Goal: Find specific page/section: Find specific page/section

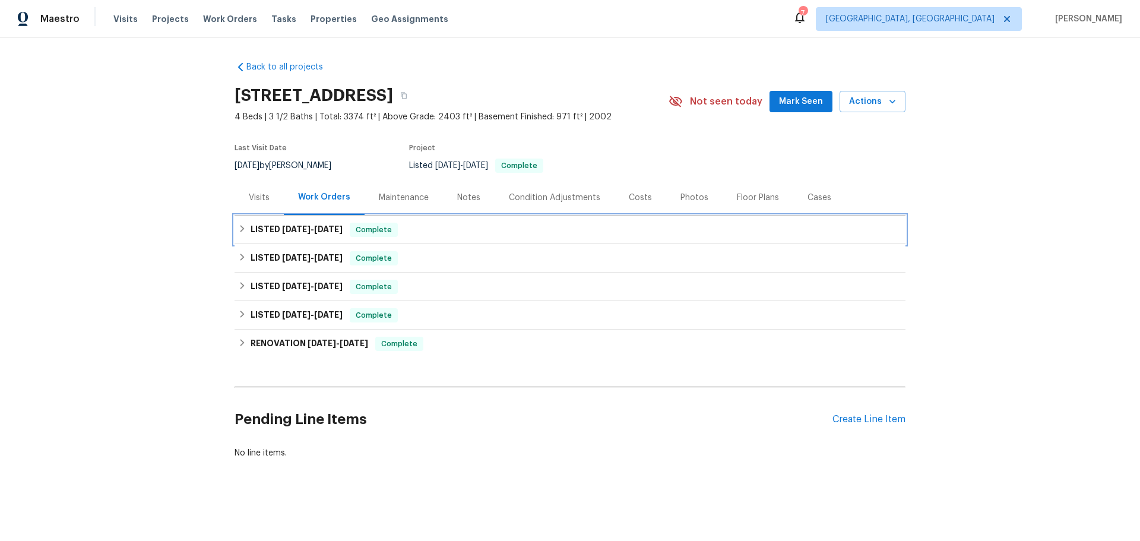
click at [281, 223] on h6 "LISTED [DATE] - [DATE]" at bounding box center [297, 230] width 92 height 14
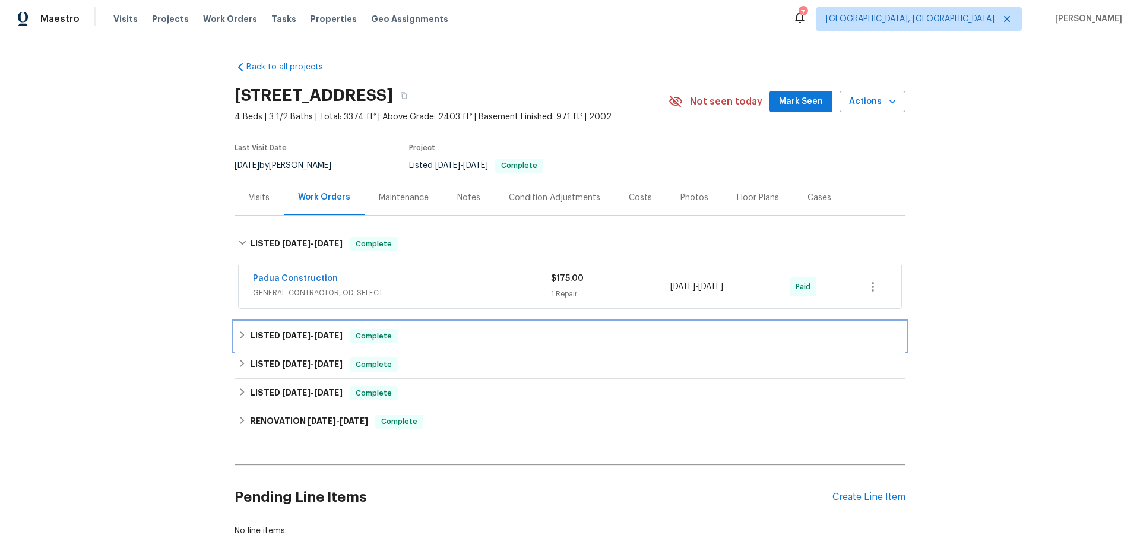
click at [314, 331] on span "[DATE]" at bounding box center [328, 335] width 28 height 8
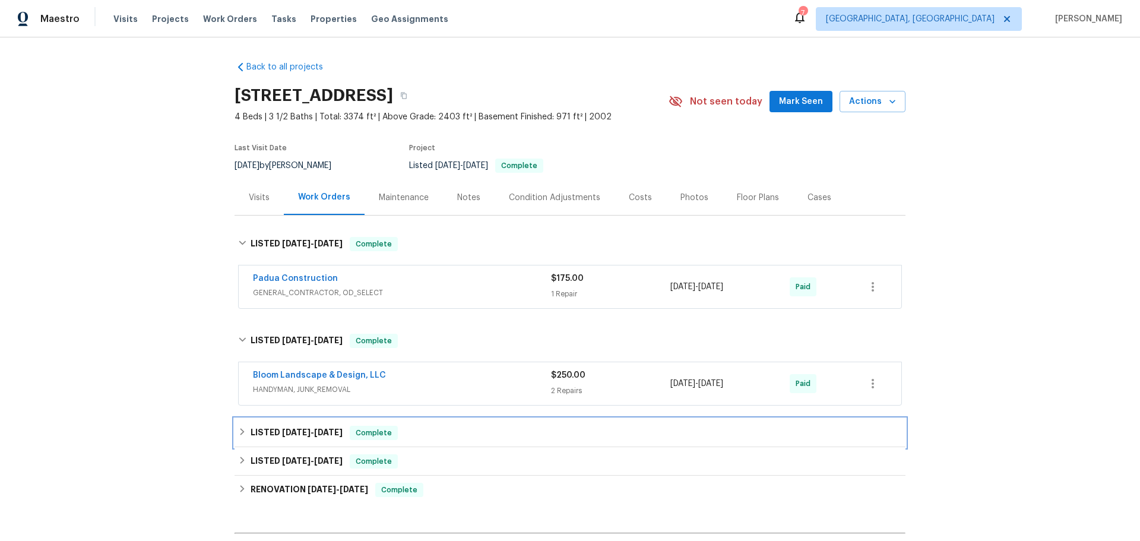
click at [284, 426] on h6 "LISTED [DATE] - [DATE]" at bounding box center [297, 433] width 92 height 14
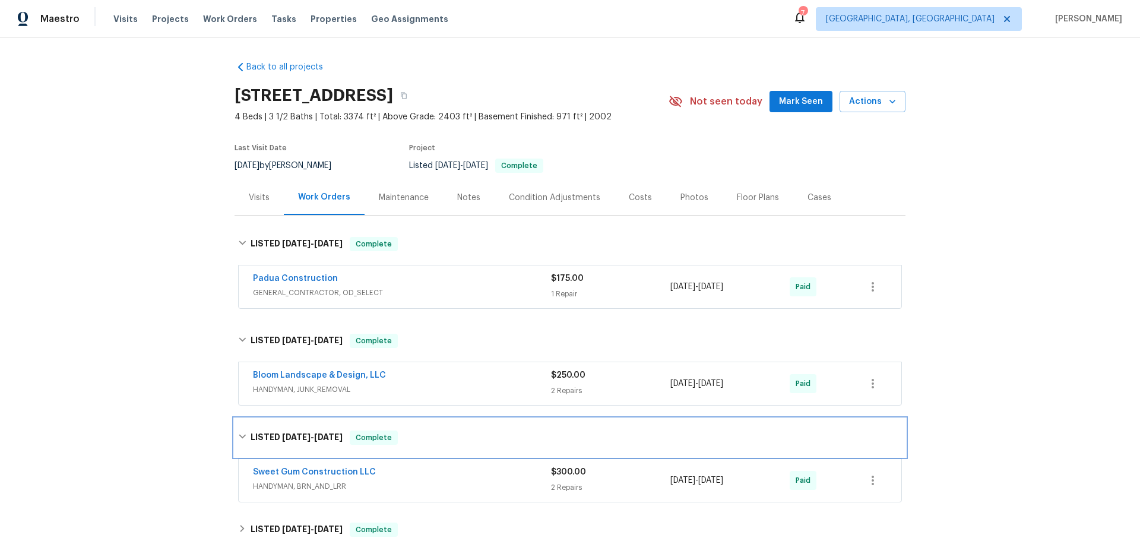
scroll to position [109, 0]
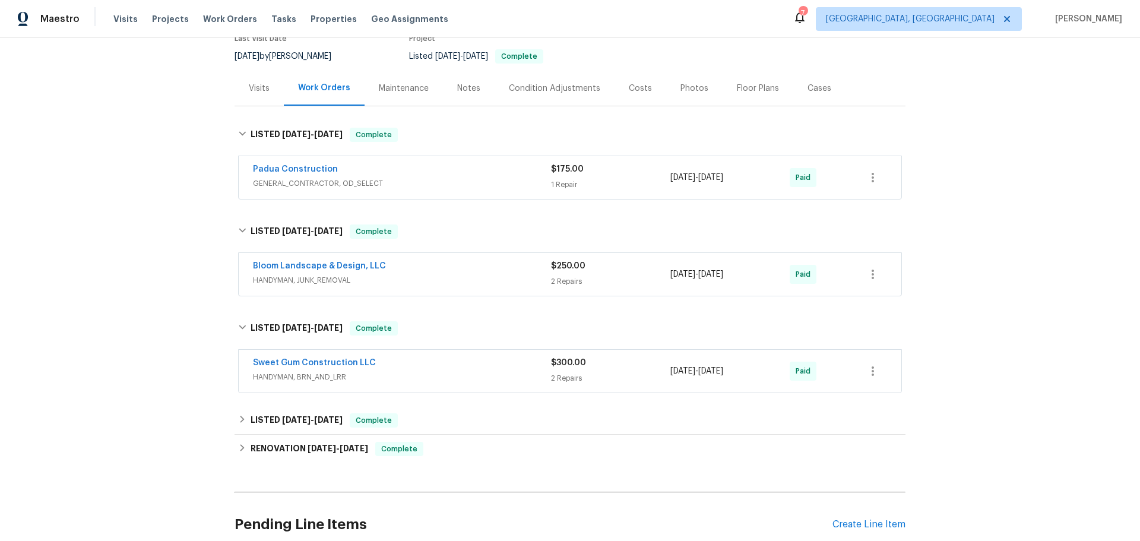
click at [294, 331] on div "Back to all projects [STREET_ADDRESS] 4 Beds | 3 1/2 Baths | Total: 3374 ft² | …" at bounding box center [570, 257] width 671 height 631
click at [314, 416] on span "[DATE]" at bounding box center [328, 420] width 28 height 8
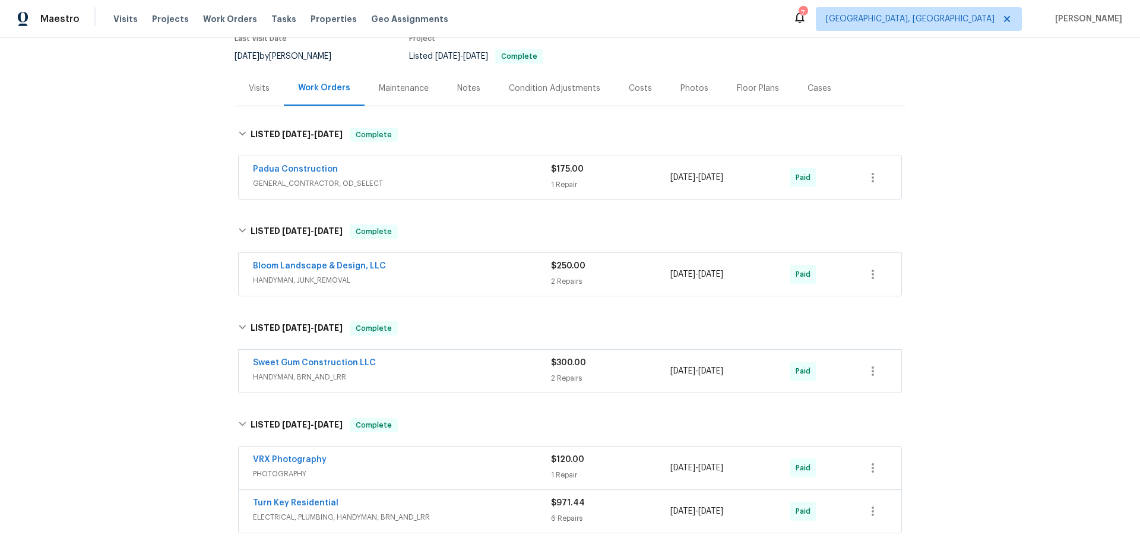
click at [283, 451] on div "Back to all projects [STREET_ADDRESS] 4 Beds | 3 1/2 Baths | Total: 3374 ft² | …" at bounding box center [570, 313] width 671 height 743
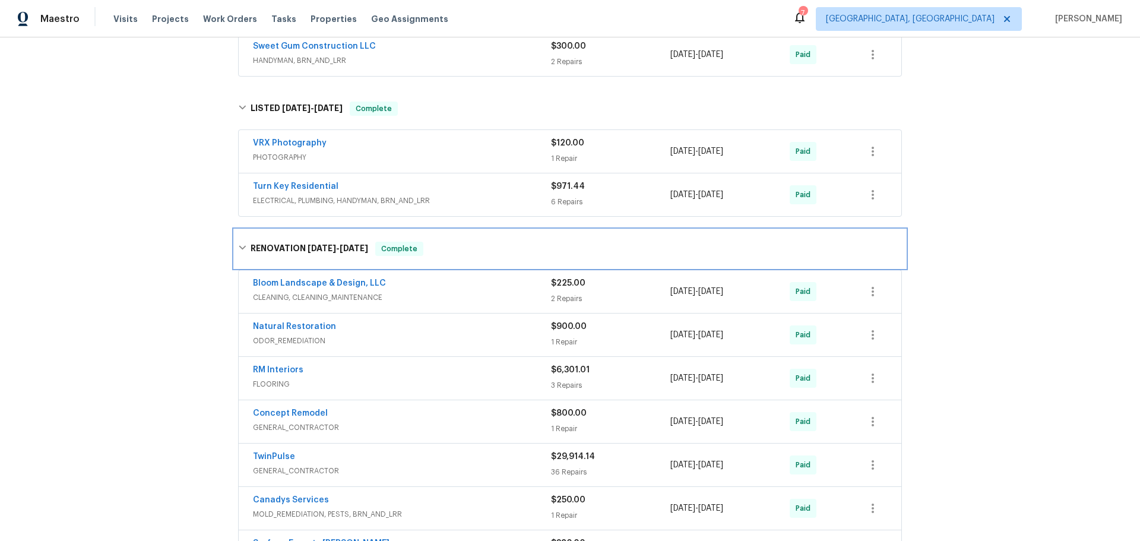
scroll to position [465, 0]
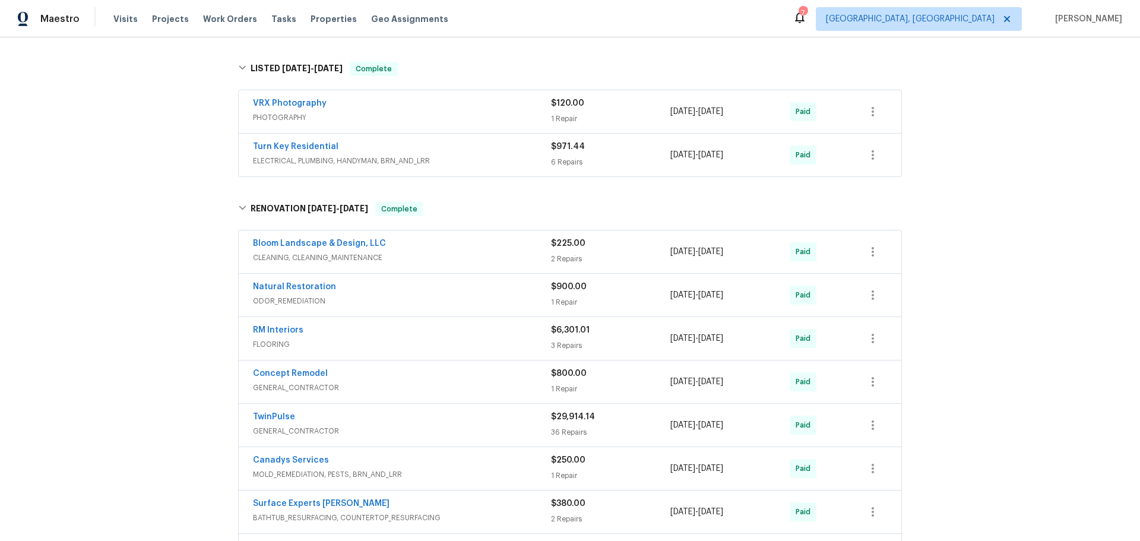
click at [330, 411] on div "TwinPulse" at bounding box center [402, 418] width 298 height 14
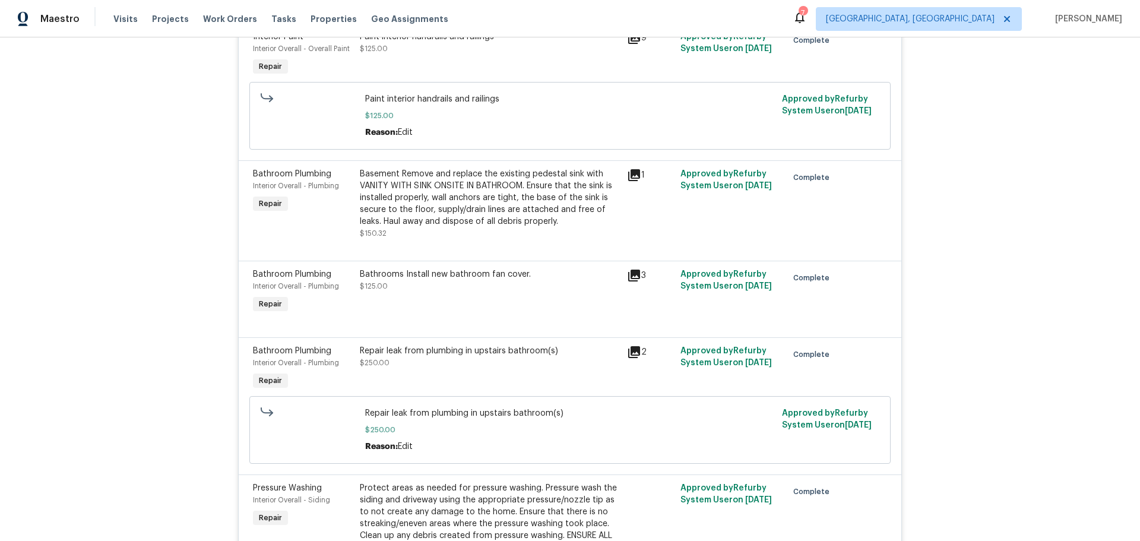
scroll to position [5391, 0]
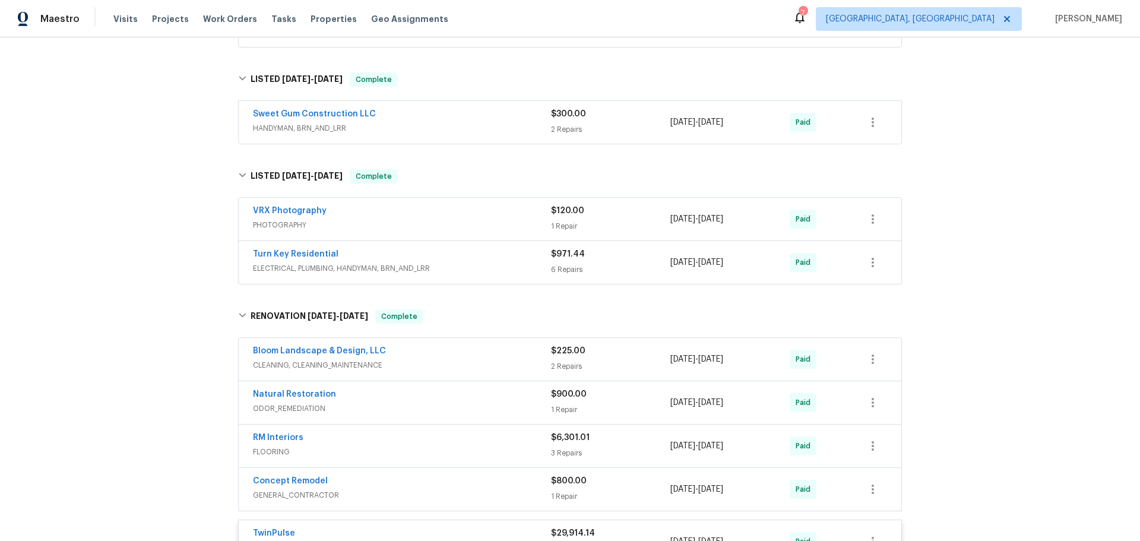
scroll to position [403, 0]
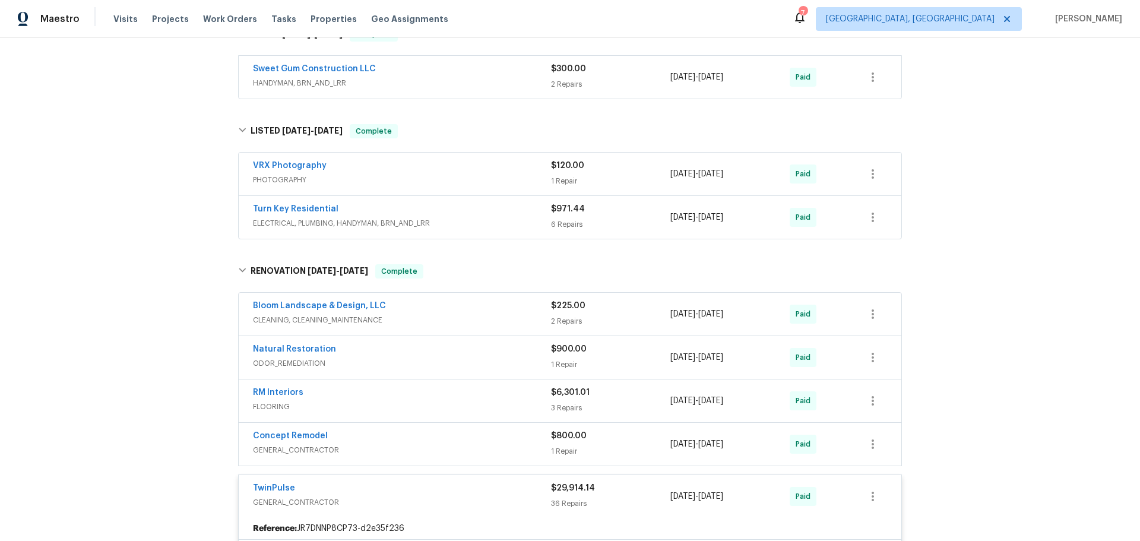
click at [443, 401] on span "FLOORING" at bounding box center [402, 407] width 298 height 12
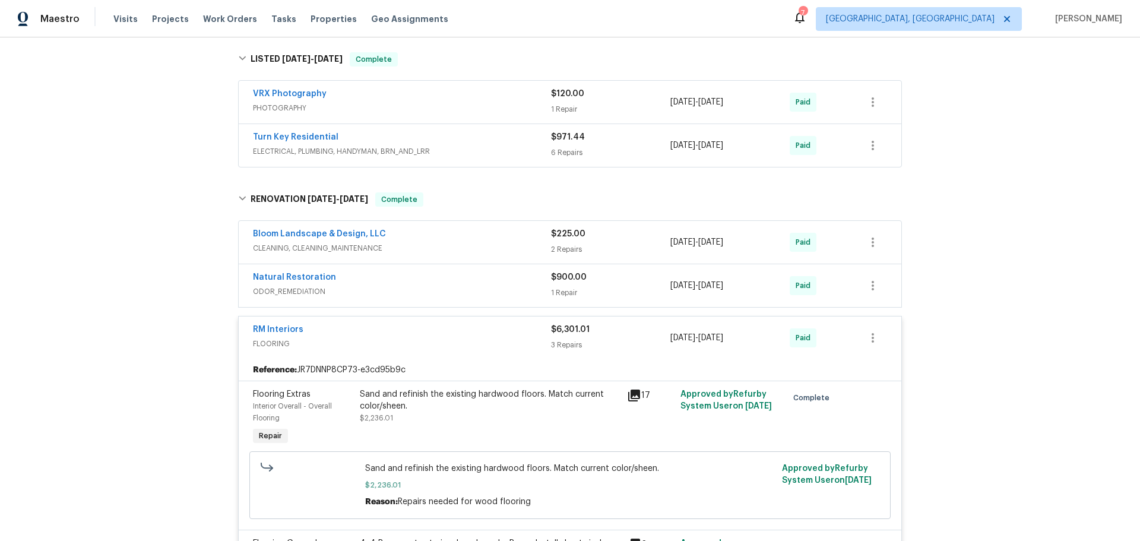
scroll to position [712, 0]
